Goal: Task Accomplishment & Management: Use online tool/utility

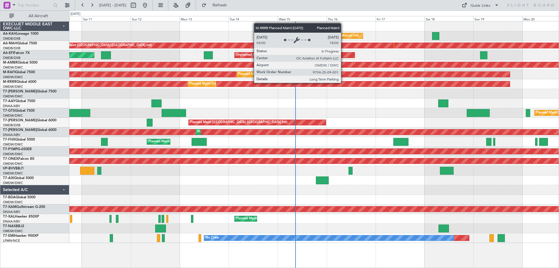
click at [345, 103] on div at bounding box center [314, 103] width 490 height 10
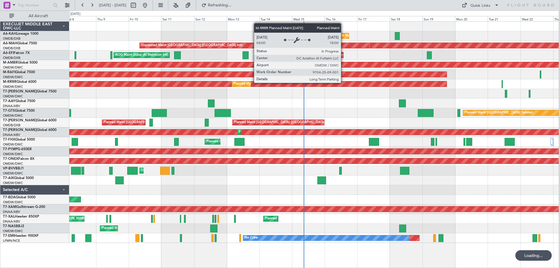
click at [339, 103] on div at bounding box center [314, 103] width 490 height 10
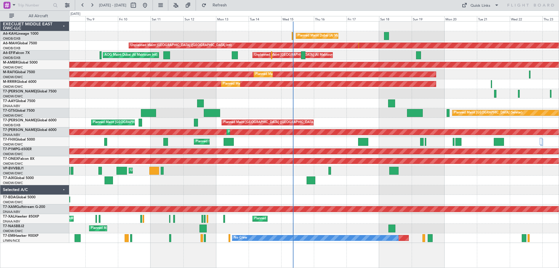
click at [337, 103] on div at bounding box center [314, 103] width 490 height 10
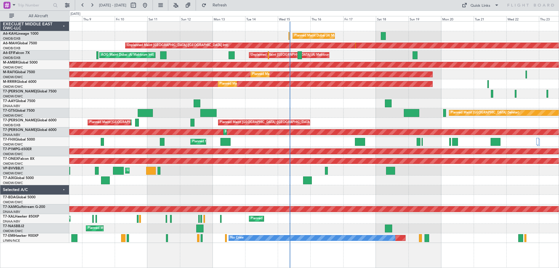
click at [313, 107] on div at bounding box center [314, 103] width 490 height 10
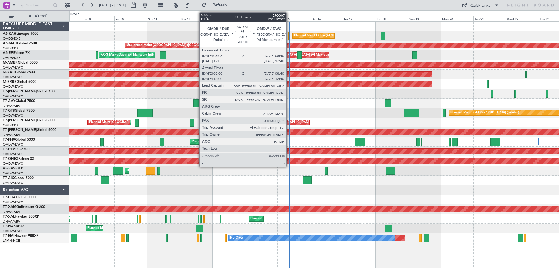
click at [289, 36] on div at bounding box center [288, 36] width 1 height 8
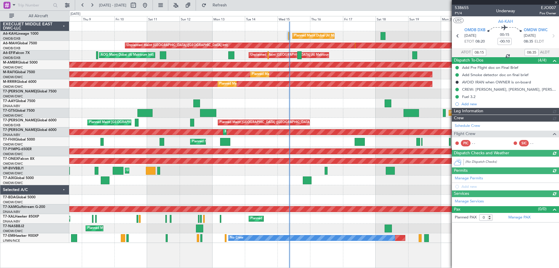
type input "Dherander Fithani (DHF)"
type input "7541"
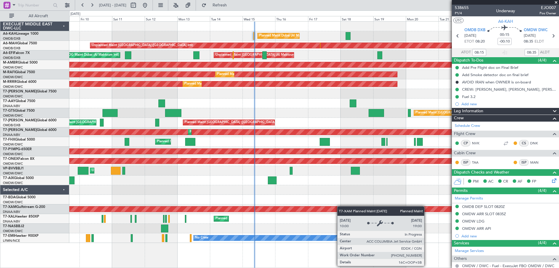
click at [314, 208] on div "Planned Maint Cologne-[GEOGRAPHIC_DATA]" at bounding box center [314, 209] width 490 height 10
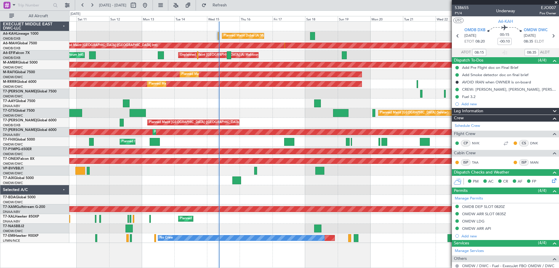
click at [326, 198] on div "Planned Maint Dubai (Al Maktoum Intl)" at bounding box center [314, 200] width 490 height 10
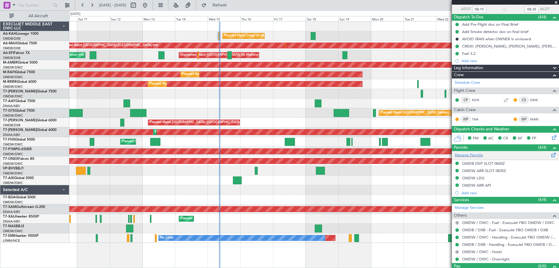
scroll to position [54, 0]
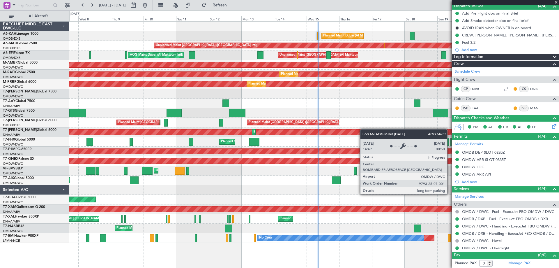
click at [389, 140] on div "Planned Maint Dubai (Al Maktoum Intl) Unplanned Maint [GEOGRAPHIC_DATA] ([GEOGR…" at bounding box center [314, 132] width 490 height 221
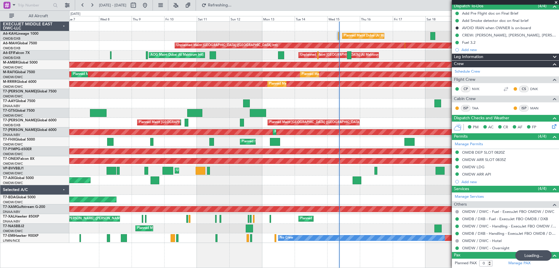
click at [155, 118] on div "Planned Maint Dubai (Al Maktoum Intl) Unplanned Maint [GEOGRAPHIC_DATA] ([GEOGR…" at bounding box center [314, 132] width 490 height 221
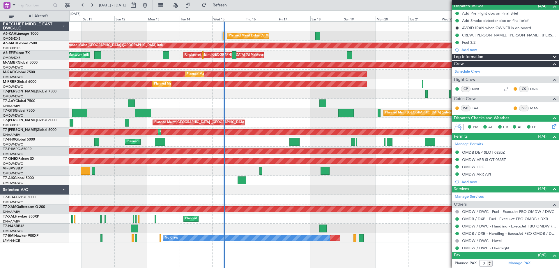
click at [264, 117] on div "Planned Maint [GEOGRAPHIC_DATA] (Seletar)" at bounding box center [314, 113] width 490 height 10
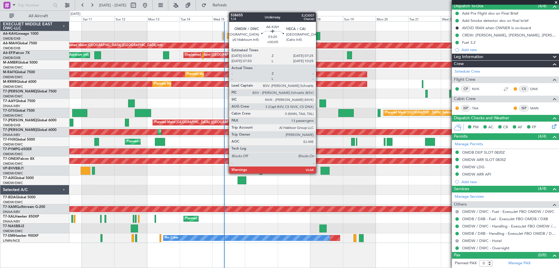
click at [319, 36] on div at bounding box center [317, 36] width 5 height 8
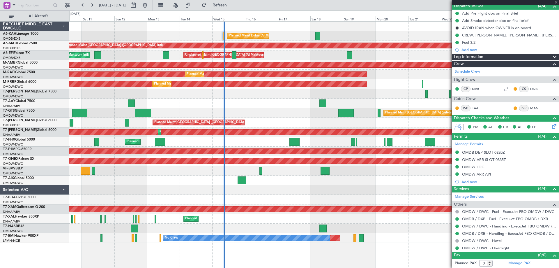
type input "+00:05"
type input "13"
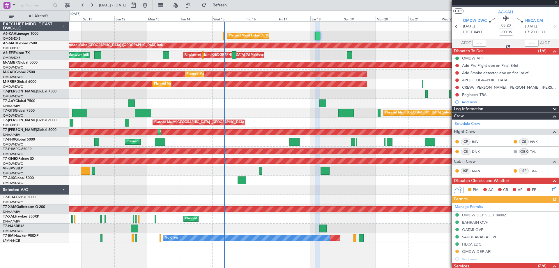
scroll to position [0, 0]
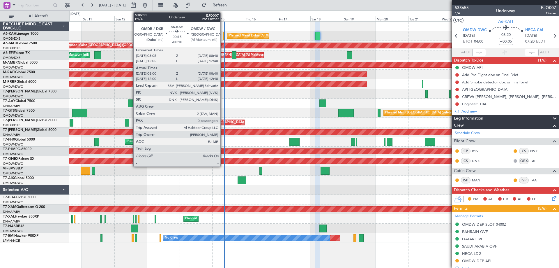
click at [223, 37] on div at bounding box center [223, 36] width 1 height 8
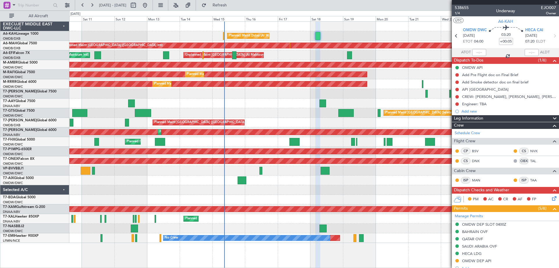
type input "-00:10"
type input "08:15"
type input "08:35"
type input "0"
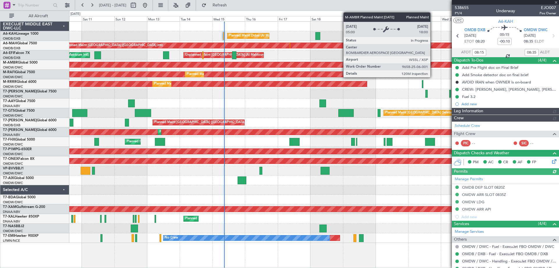
type input "Dherander Fithani (DHF)"
type input "7541"
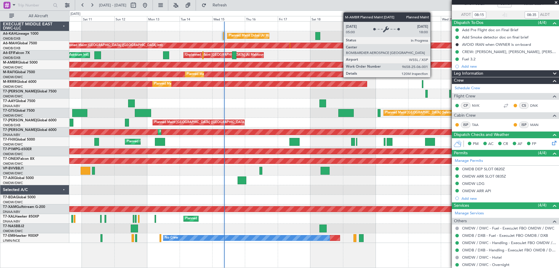
scroll to position [38, 0]
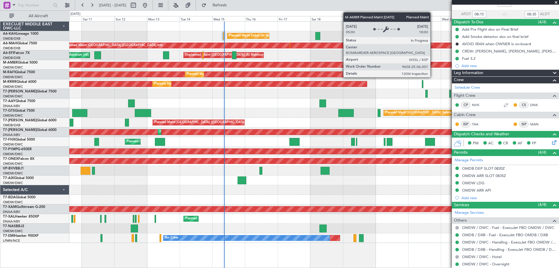
click at [556, 2] on span at bounding box center [556, 2] width 6 height 5
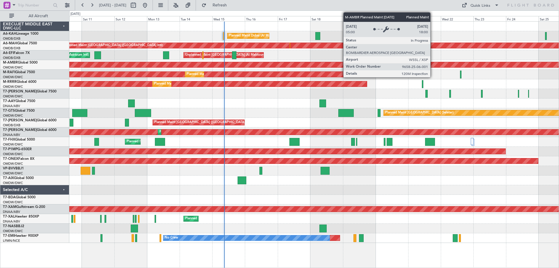
scroll to position [0, 0]
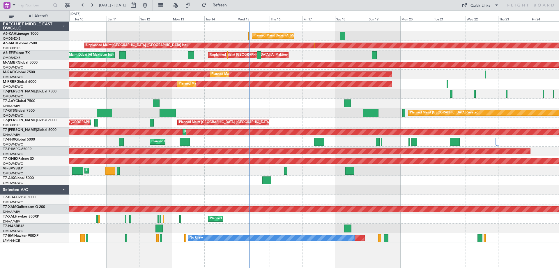
click at [276, 120] on div "Planned Maint Dubai (Al Maktoum Intl) Unplanned Maint [GEOGRAPHIC_DATA] ([GEOGR…" at bounding box center [314, 132] width 490 height 221
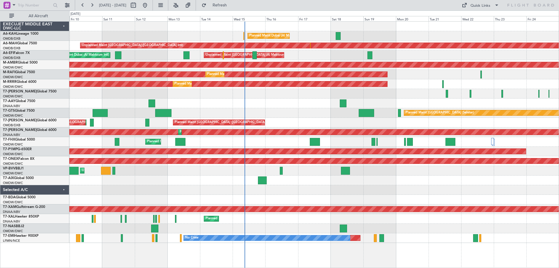
click at [271, 114] on div "Planned Maint [GEOGRAPHIC_DATA] (Seletar)" at bounding box center [314, 113] width 490 height 10
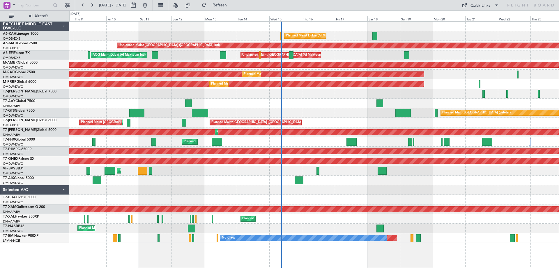
click at [307, 126] on div "Planned Maint Dubai (Al Maktoum Intl) Unplanned Maint [GEOGRAPHIC_DATA] ([GEOGR…" at bounding box center [314, 132] width 490 height 221
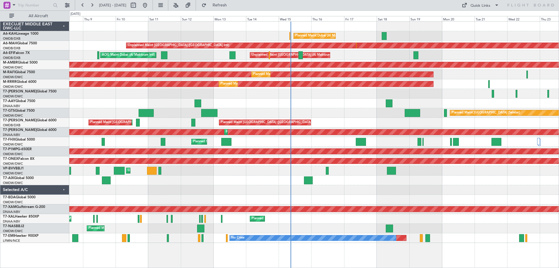
click at [311, 105] on div at bounding box center [314, 103] width 490 height 10
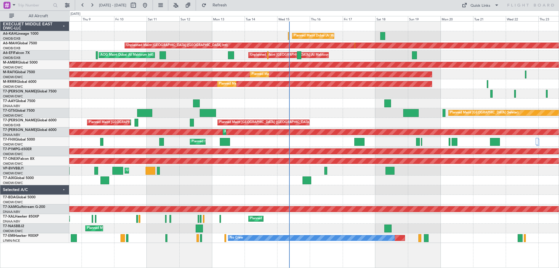
click at [319, 107] on div at bounding box center [314, 103] width 490 height 10
